Goal: Task Accomplishment & Management: Complete application form

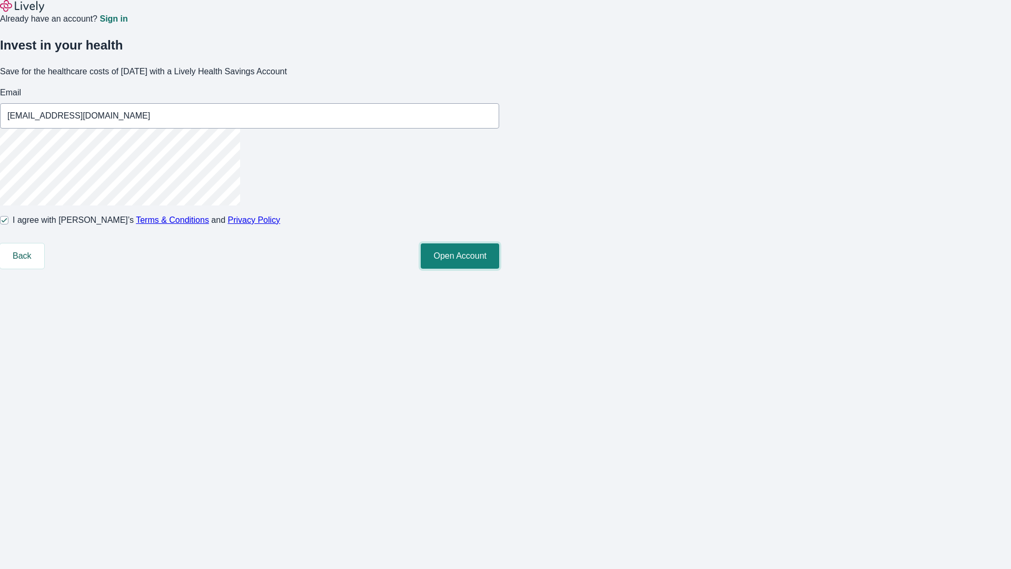
click at [499, 269] on button "Open Account" at bounding box center [460, 255] width 78 height 25
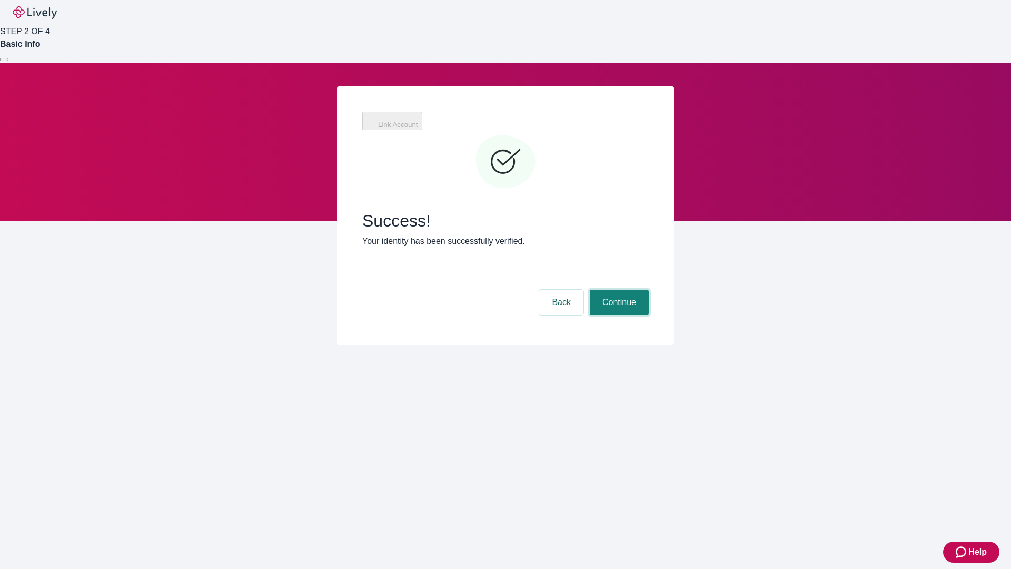
click at [618, 290] on button "Continue" at bounding box center [619, 302] width 59 height 25
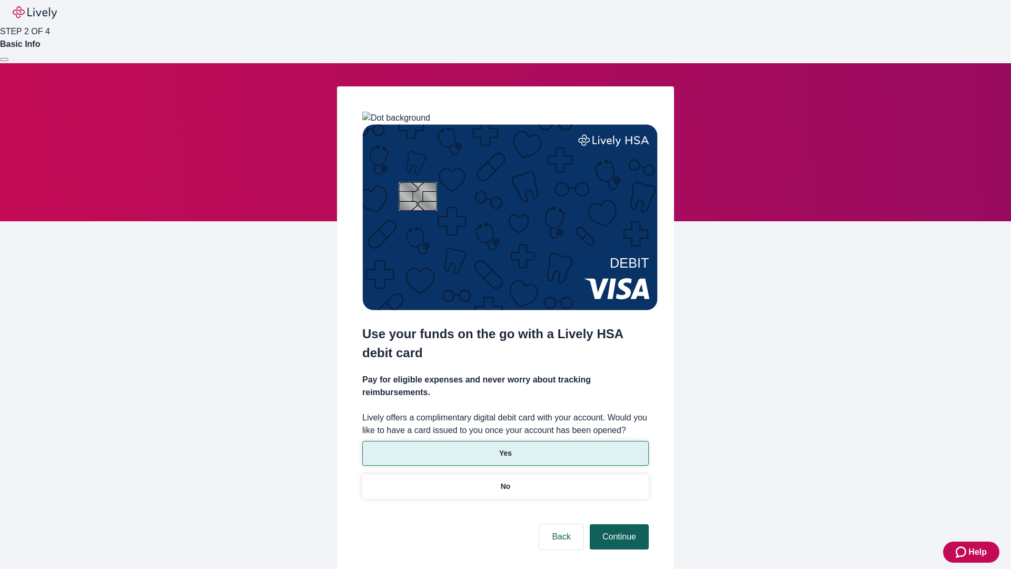
click at [505, 448] on p "Yes" at bounding box center [505, 453] width 13 height 11
click at [618, 524] on button "Continue" at bounding box center [619, 536] width 59 height 25
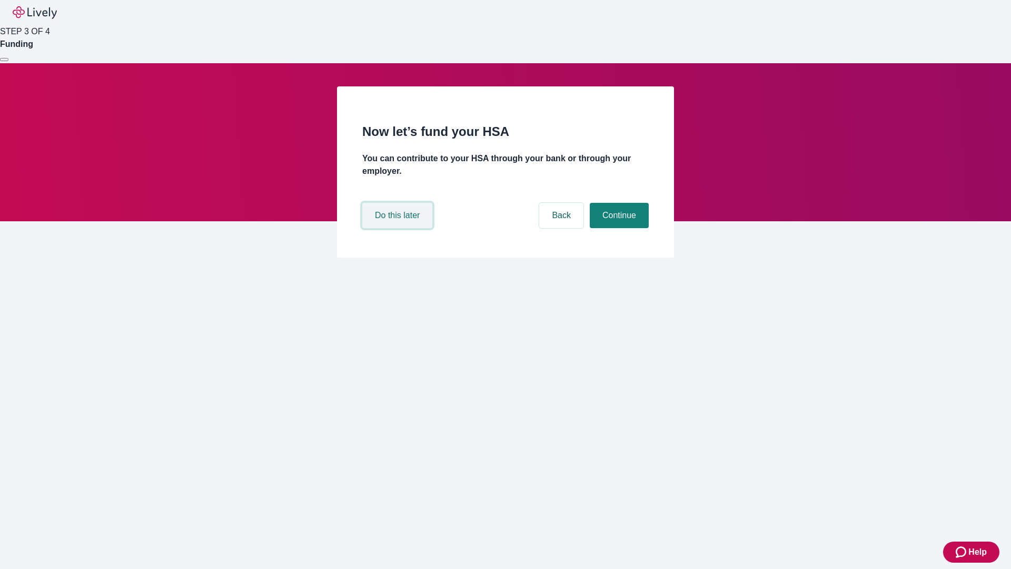
click at [399, 228] on button "Do this later" at bounding box center [397, 215] width 70 height 25
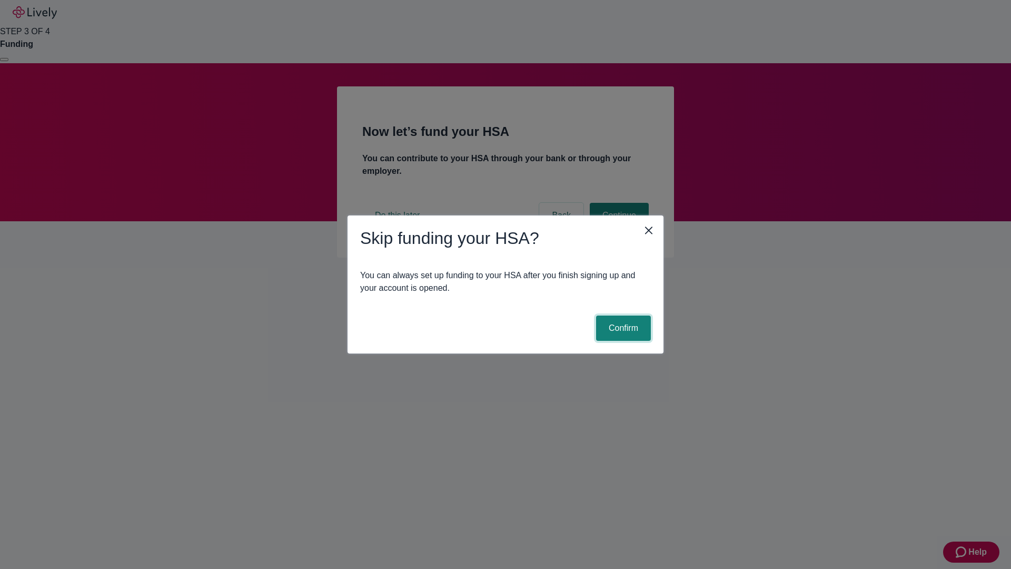
click at [622, 328] on button "Confirm" at bounding box center [623, 327] width 55 height 25
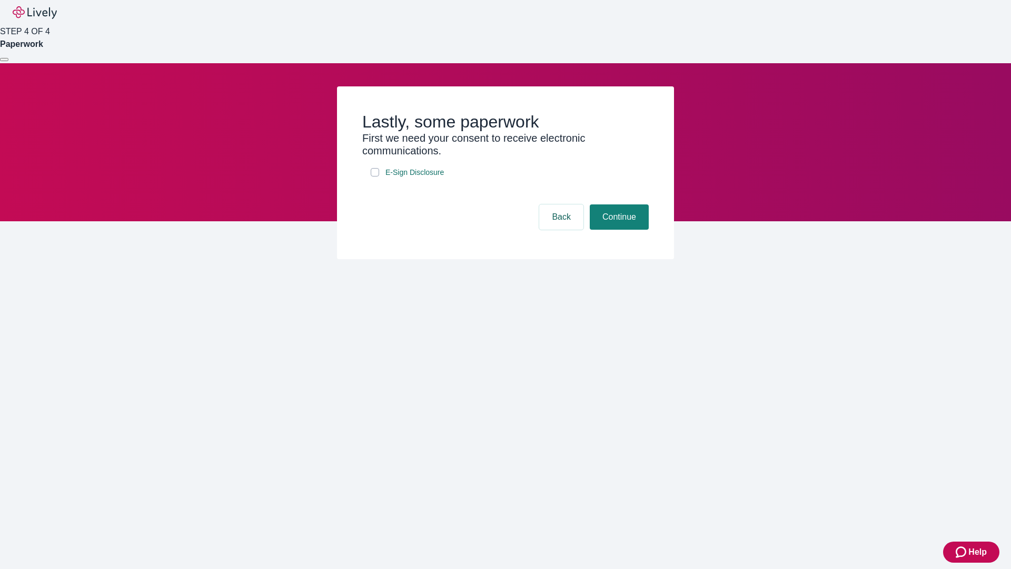
click at [375, 176] on input "E-Sign Disclosure" at bounding box center [375, 172] width 8 height 8
checkbox input "true"
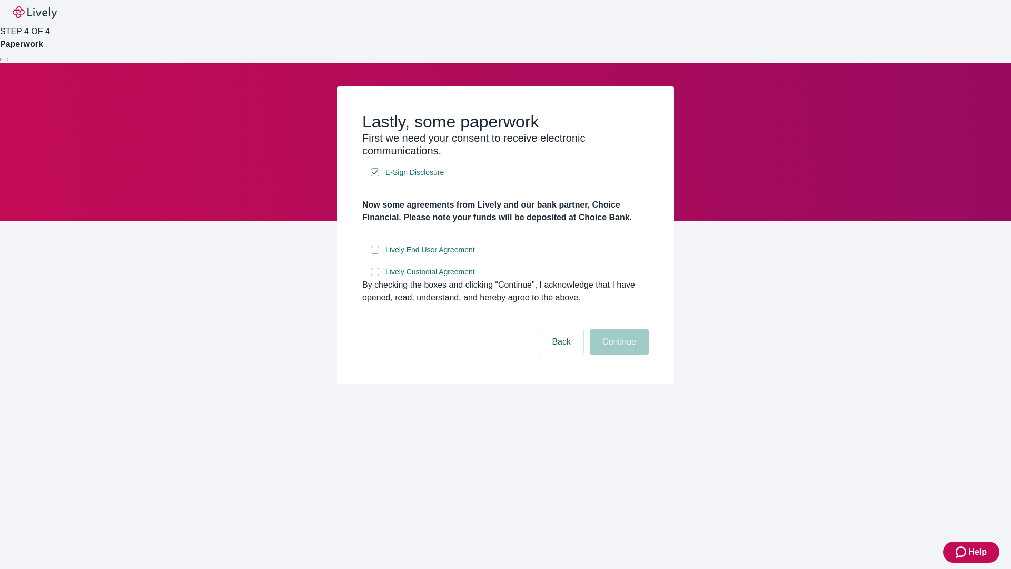
click at [375, 254] on input "Lively End User Agreement" at bounding box center [375, 249] width 8 height 8
checkbox input "true"
click at [375, 276] on input "Lively Custodial Agreement" at bounding box center [375, 271] width 8 height 8
checkbox input "true"
click at [618, 354] on button "Continue" at bounding box center [619, 341] width 59 height 25
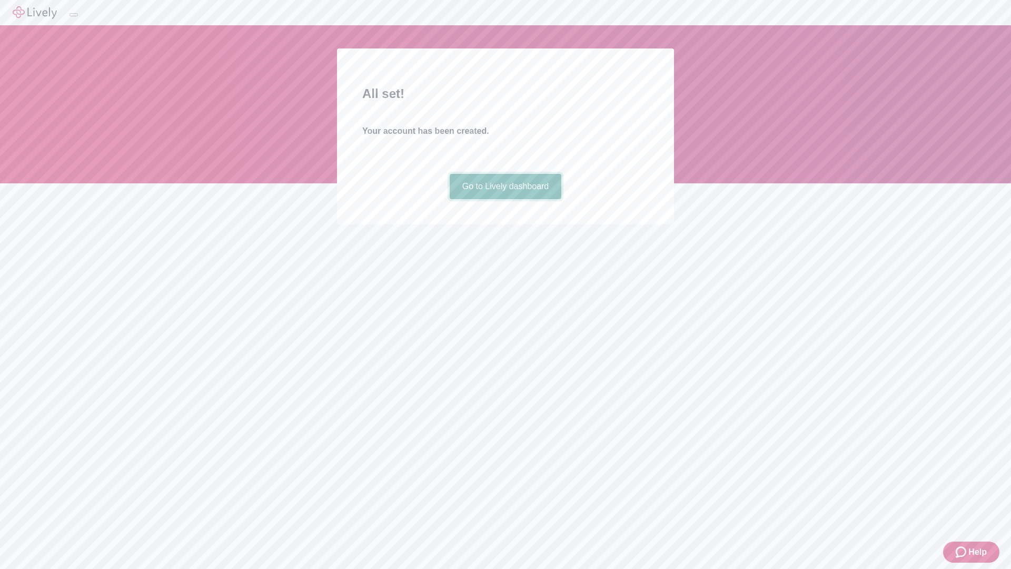
click at [505, 199] on link "Go to Lively dashboard" at bounding box center [506, 186] width 112 height 25
